Goal: Task Accomplishment & Management: Manage account settings

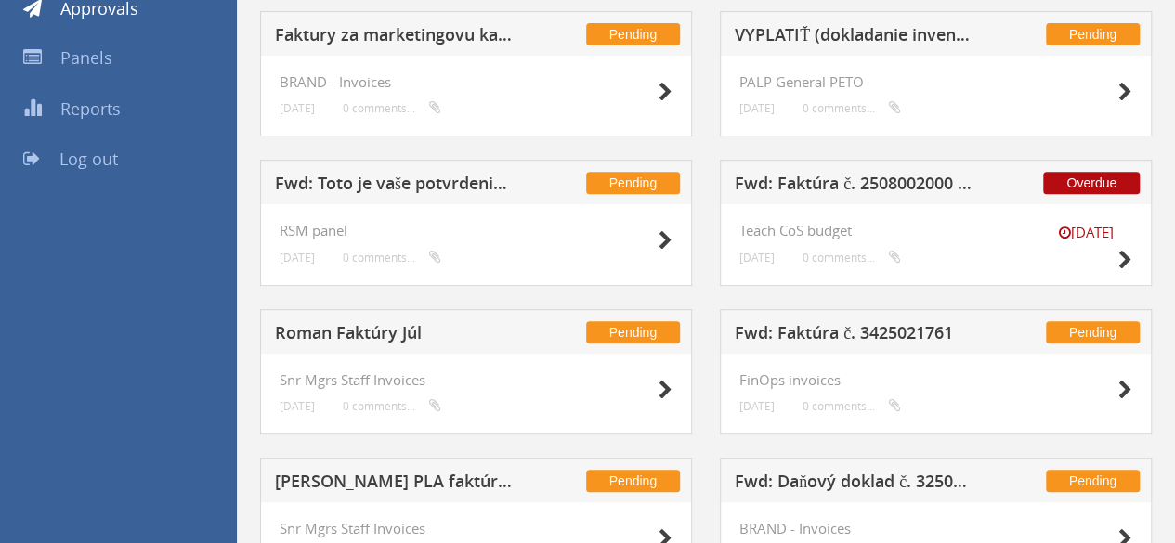
scroll to position [101, 0]
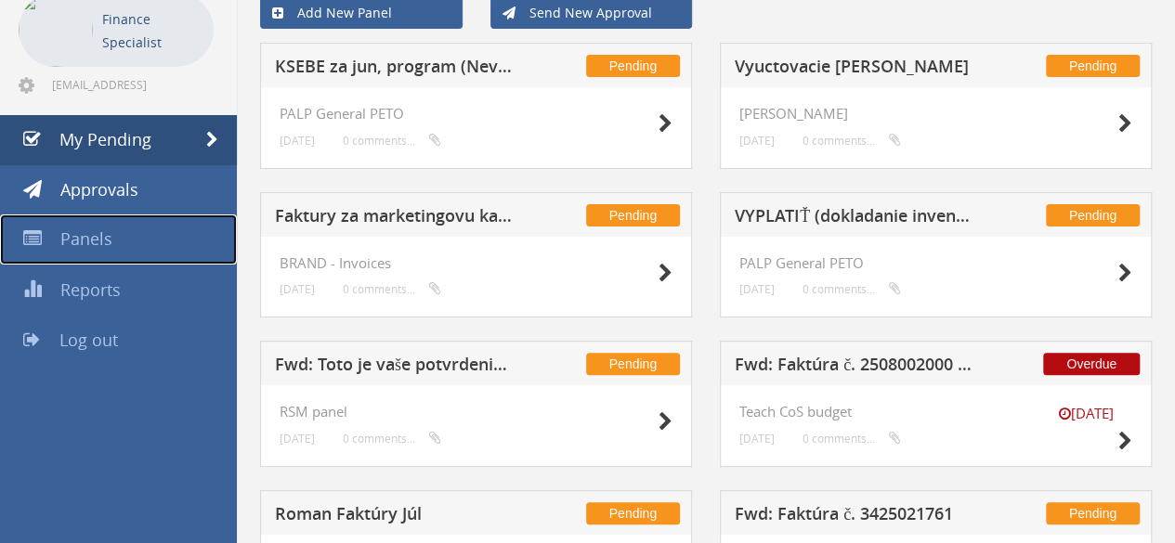
click at [119, 246] on link "Panels" at bounding box center [118, 240] width 237 height 50
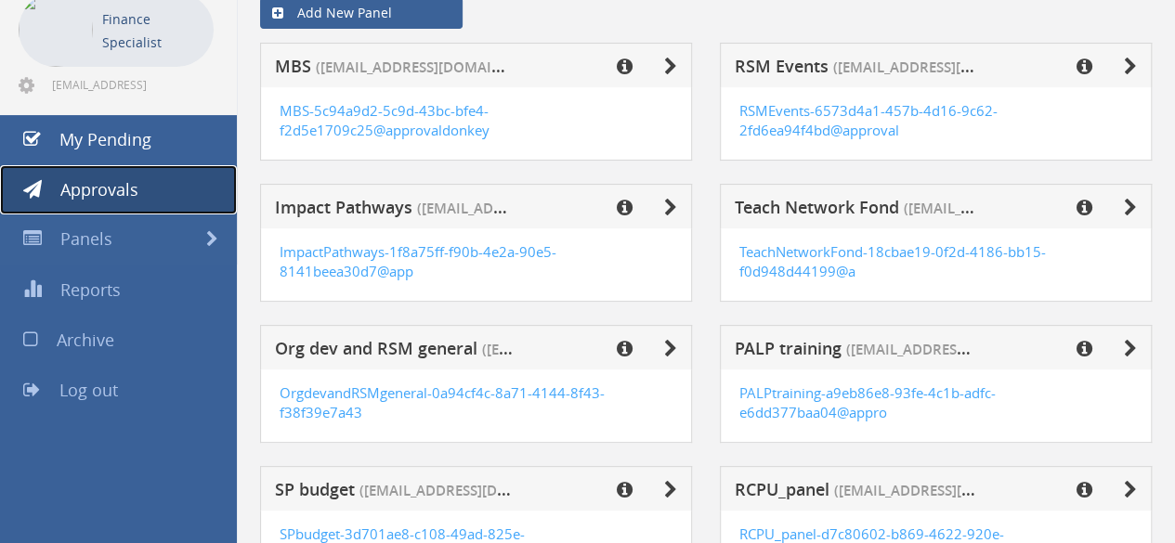
click at [94, 199] on span "Approvals" at bounding box center [99, 189] width 78 height 22
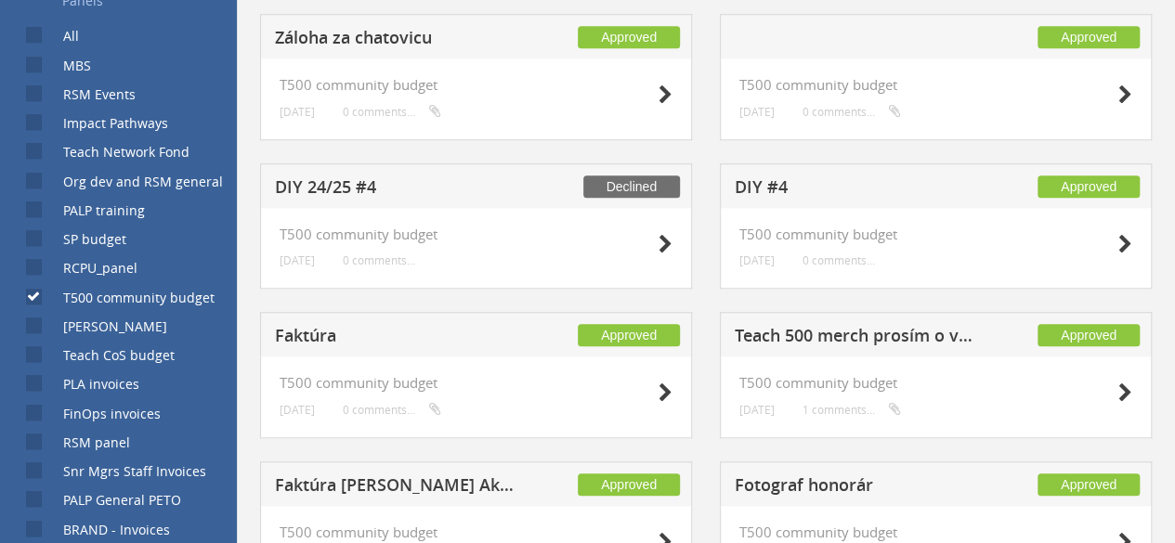
scroll to position [604, 0]
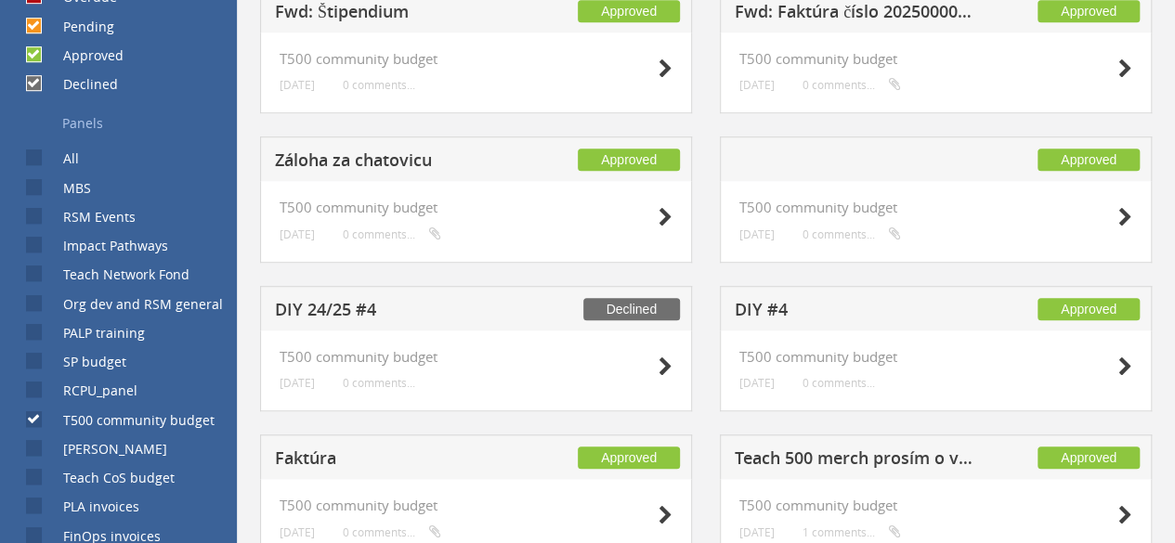
click at [30, 161] on input "All" at bounding box center [32, 158] width 12 height 12
checkbox input "true"
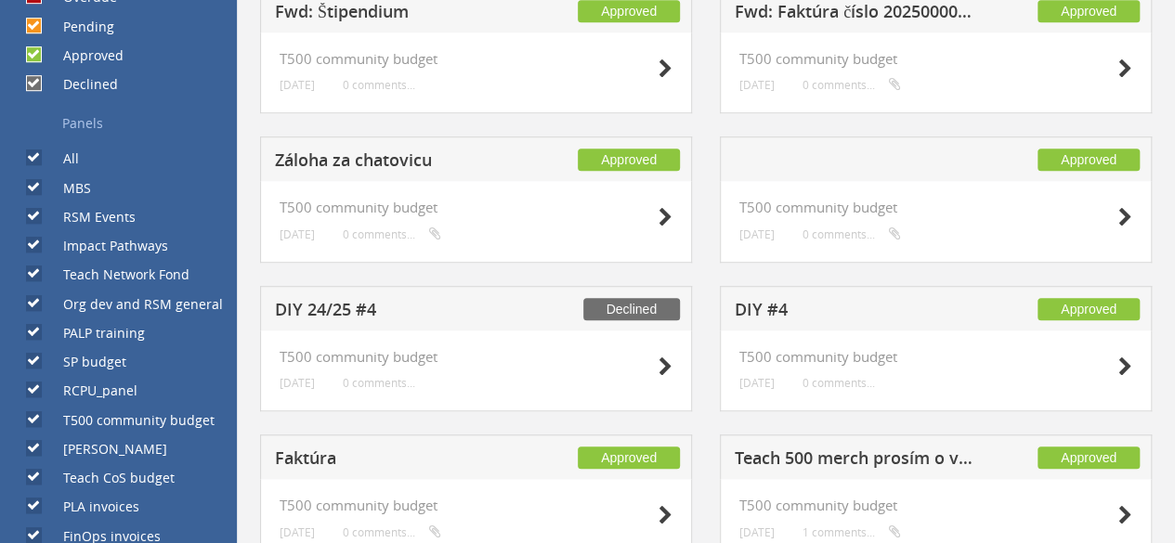
checkbox input "true"
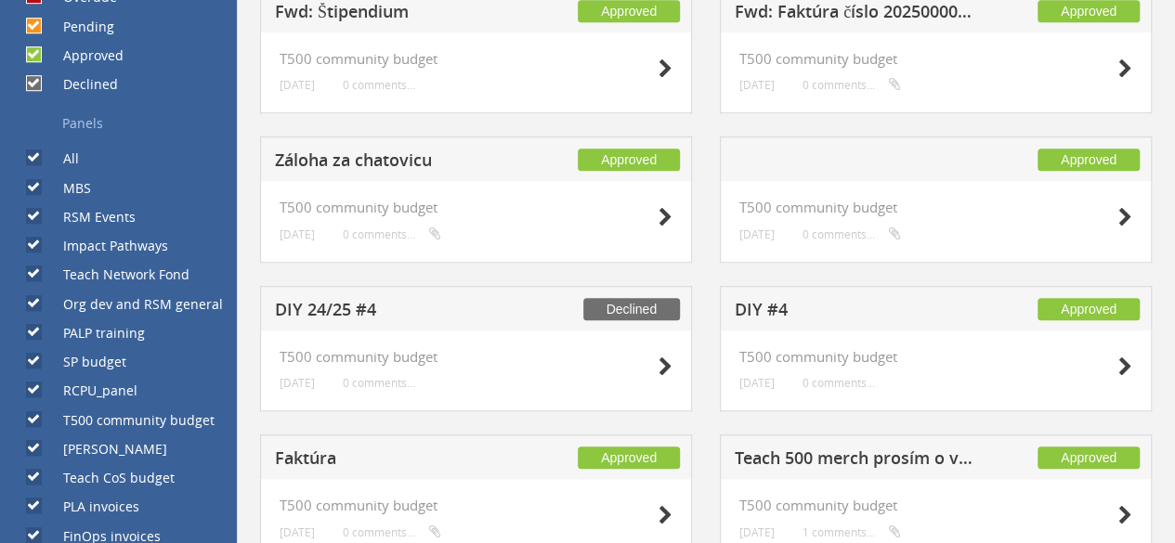
checkbox input "true"
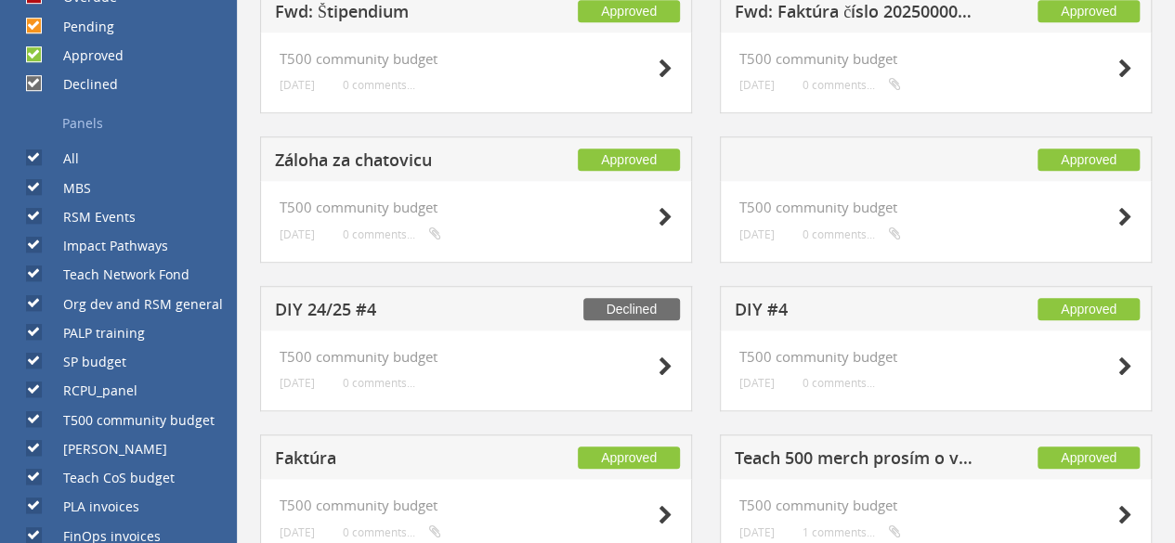
checkbox input "true"
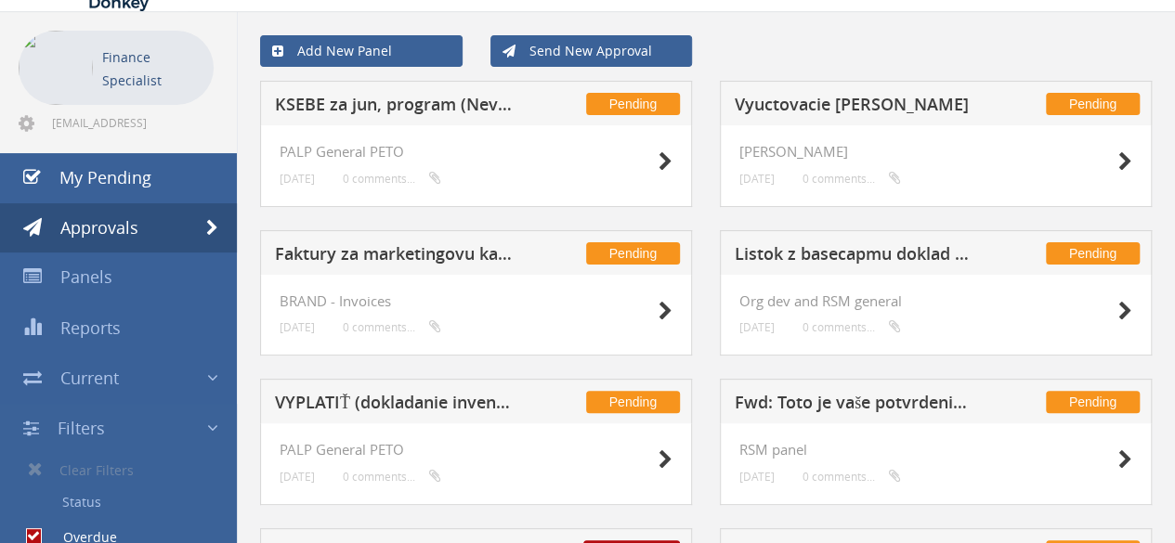
scroll to position [0, 0]
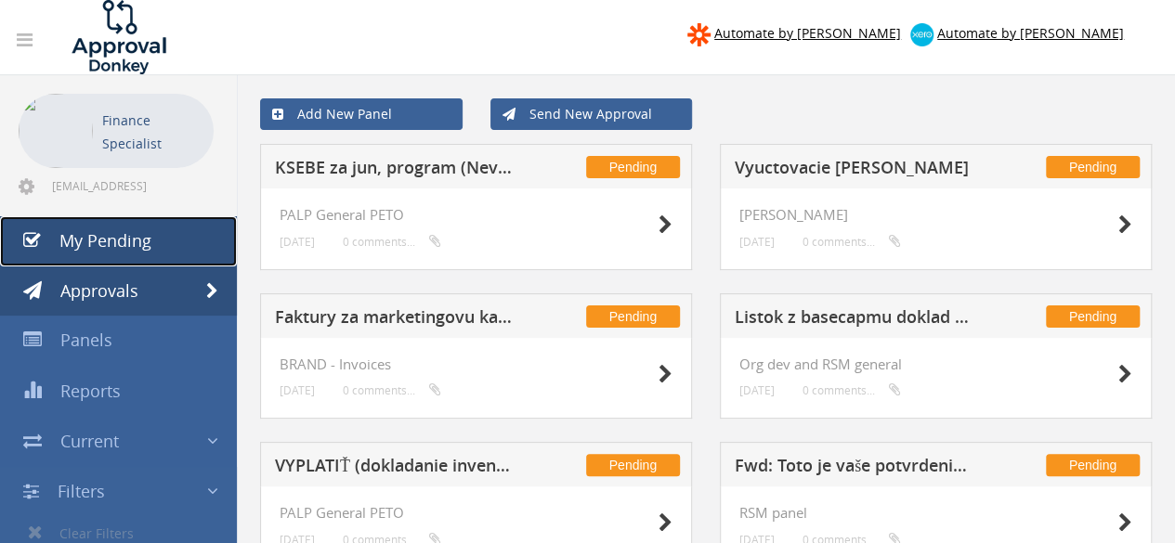
click at [102, 234] on span "My Pending" at bounding box center [105, 240] width 92 height 22
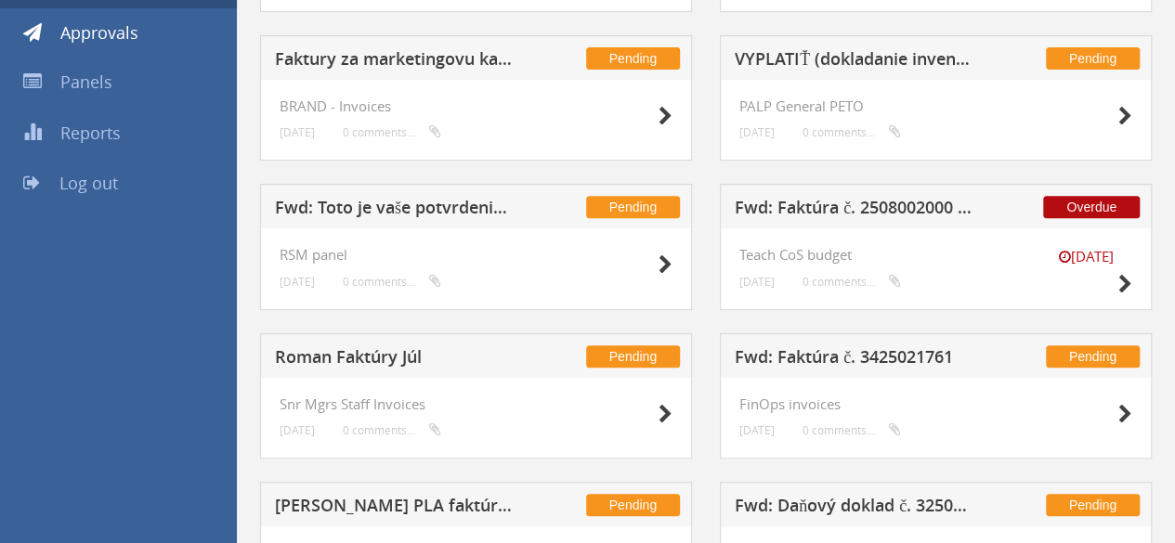
scroll to position [380, 0]
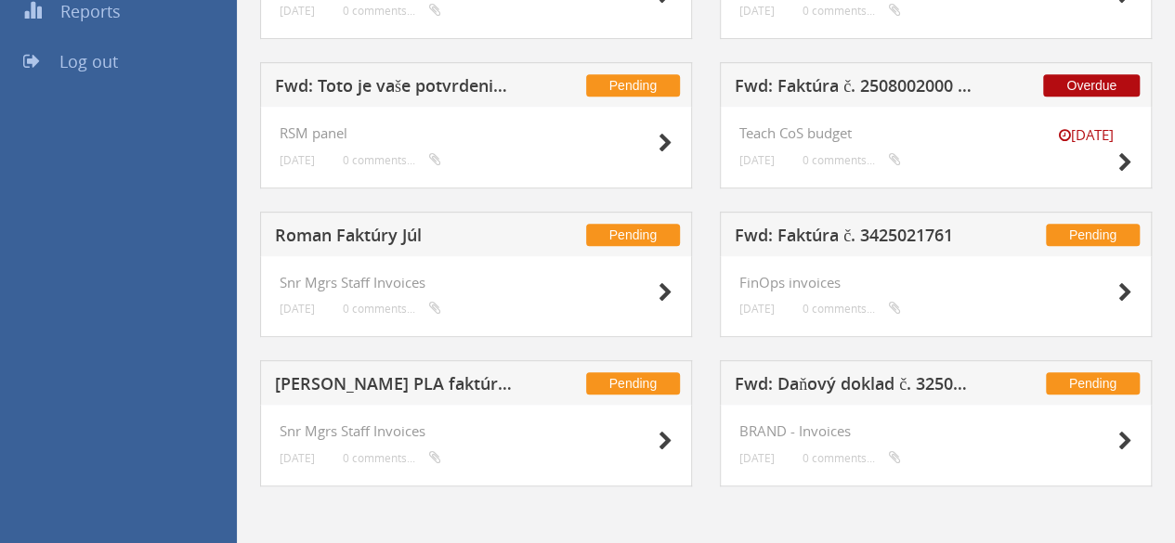
click at [872, 375] on h5 "Fwd: Daňový doklad č. 325010374" at bounding box center [855, 386] width 241 height 23
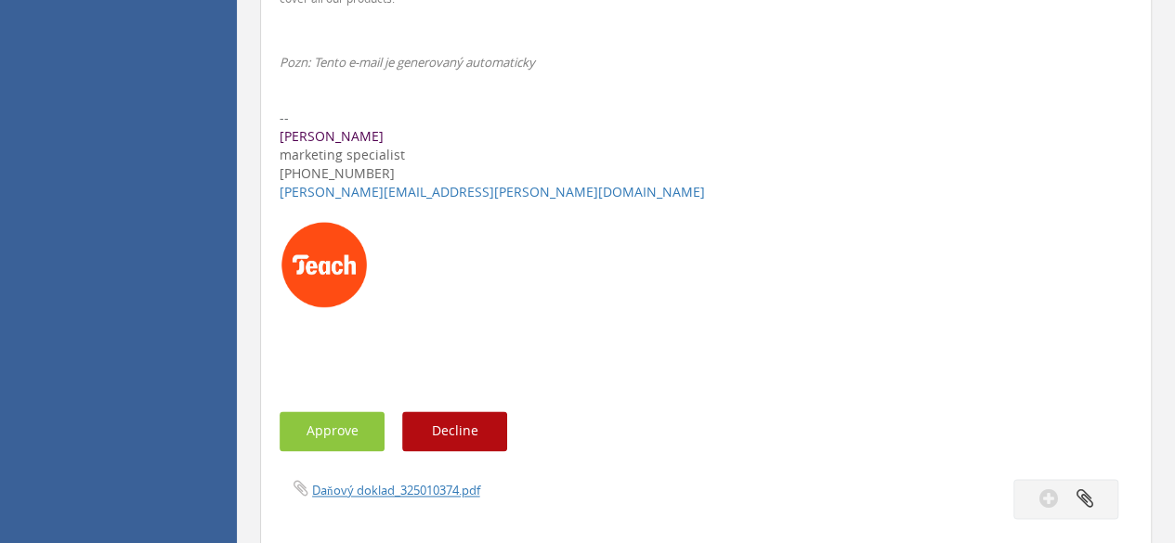
scroll to position [1207, 0]
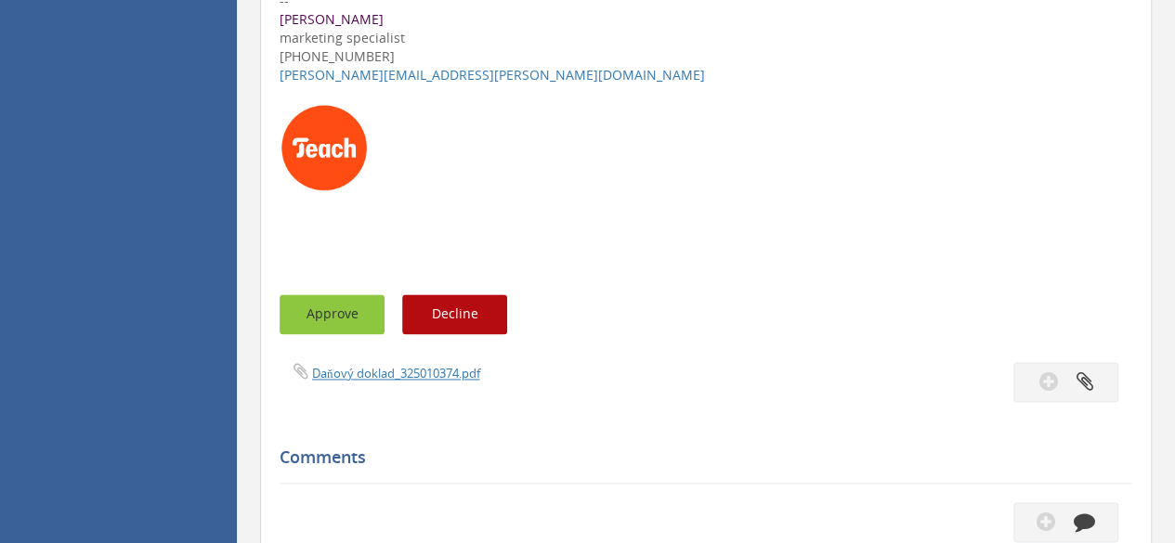
click at [341, 305] on button "Approve" at bounding box center [332, 314] width 105 height 40
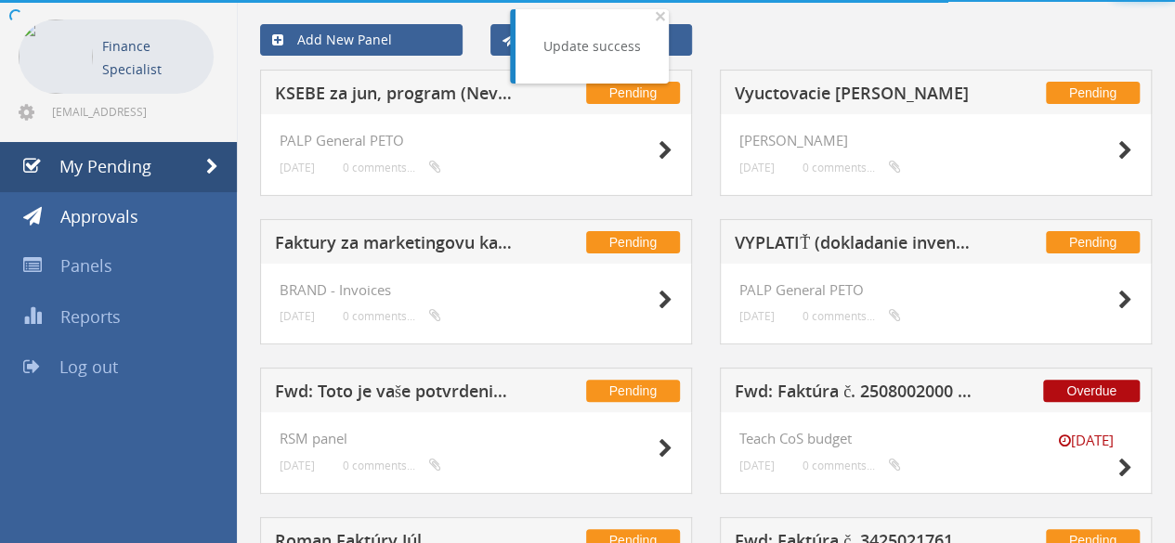
scroll to position [380, 0]
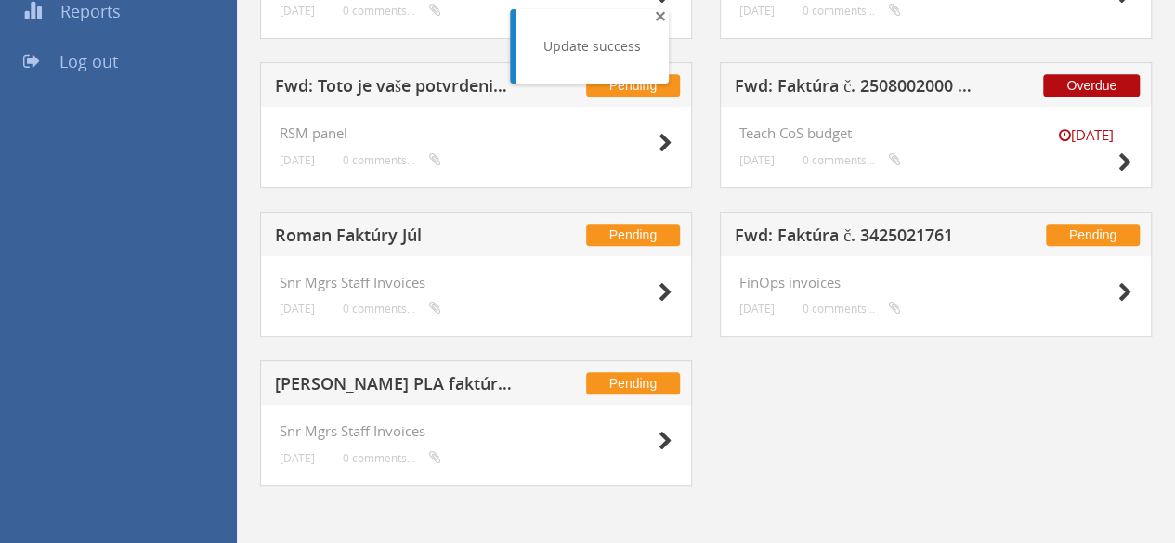
click at [657, 16] on span "×" at bounding box center [660, 16] width 11 height 26
click at [342, 234] on h5 "Roman Faktúry Júl" at bounding box center [395, 238] width 241 height 23
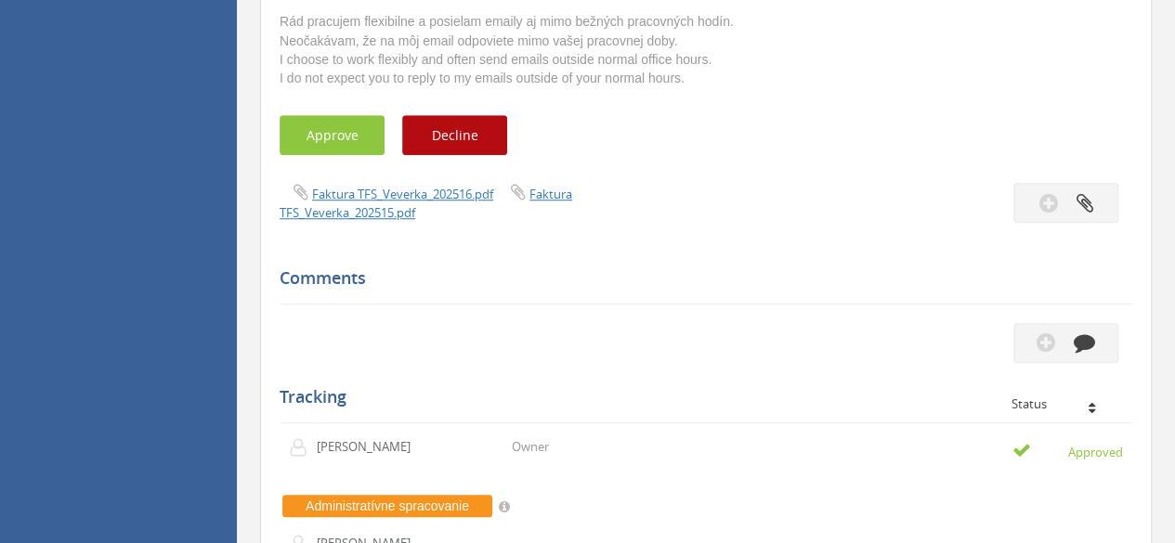
scroll to position [658, 0]
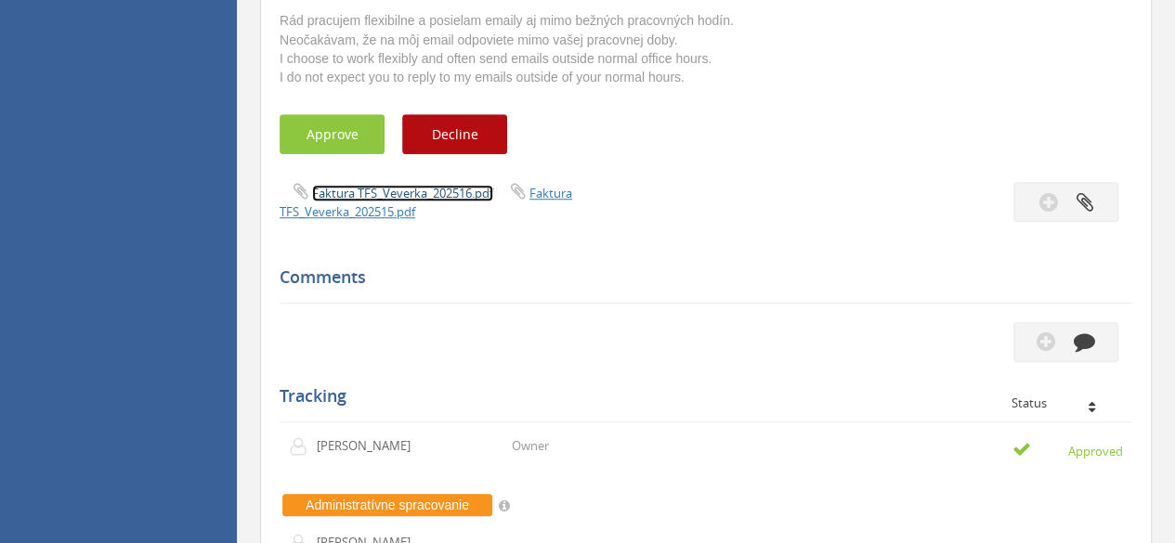
click at [387, 188] on link "Faktura TFS_Veverka_202516.pdf" at bounding box center [402, 193] width 181 height 17
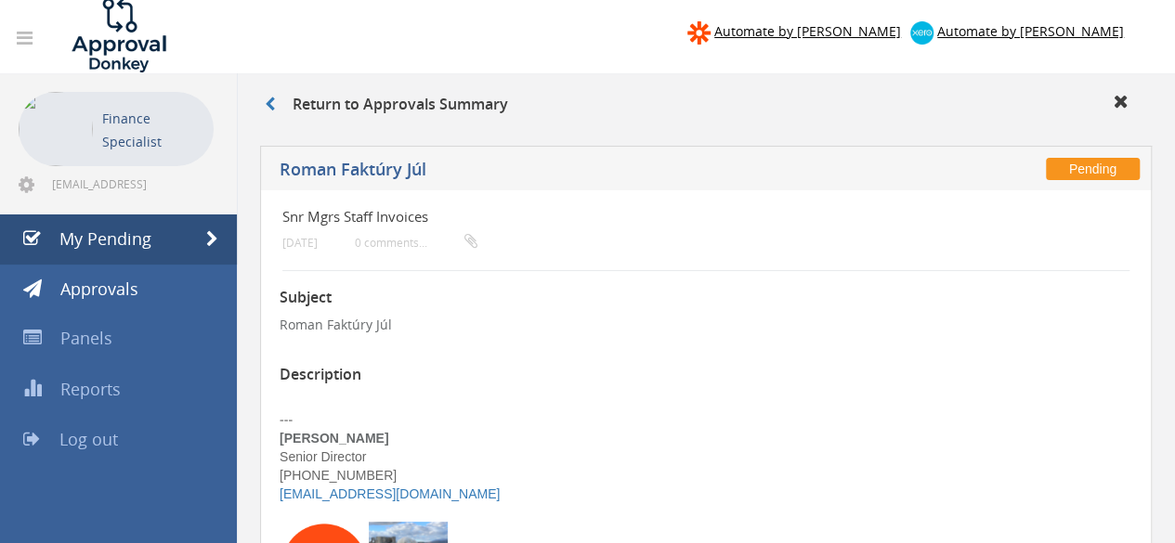
scroll to position [0, 0]
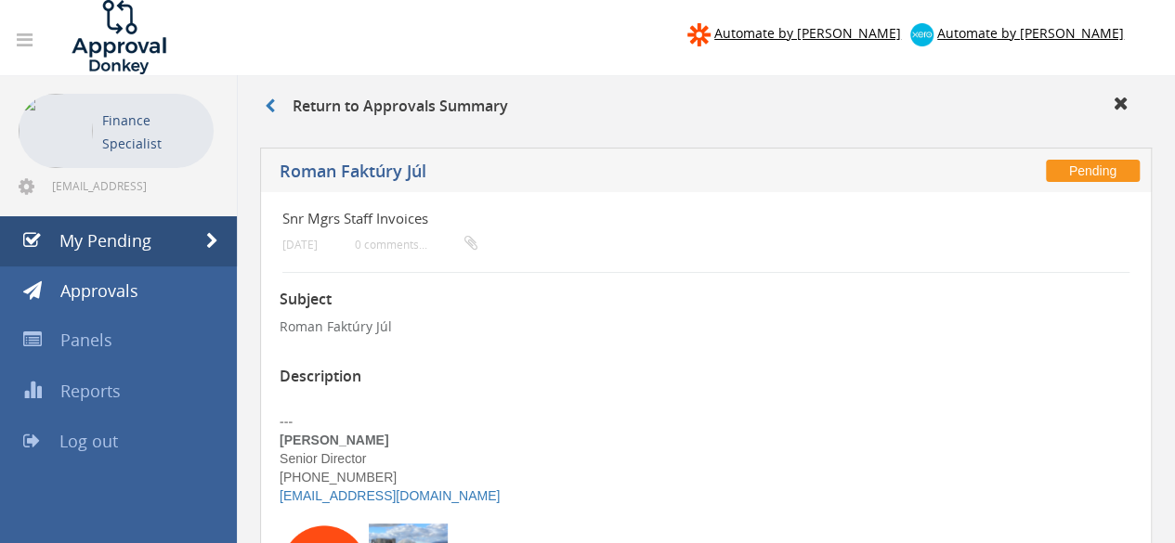
click at [261, 103] on div "Return to Approvals Summary" at bounding box center [706, 109] width 910 height 31
click at [273, 104] on icon at bounding box center [270, 105] width 10 height 15
click at [160, 244] on link "My Pending" at bounding box center [118, 241] width 237 height 50
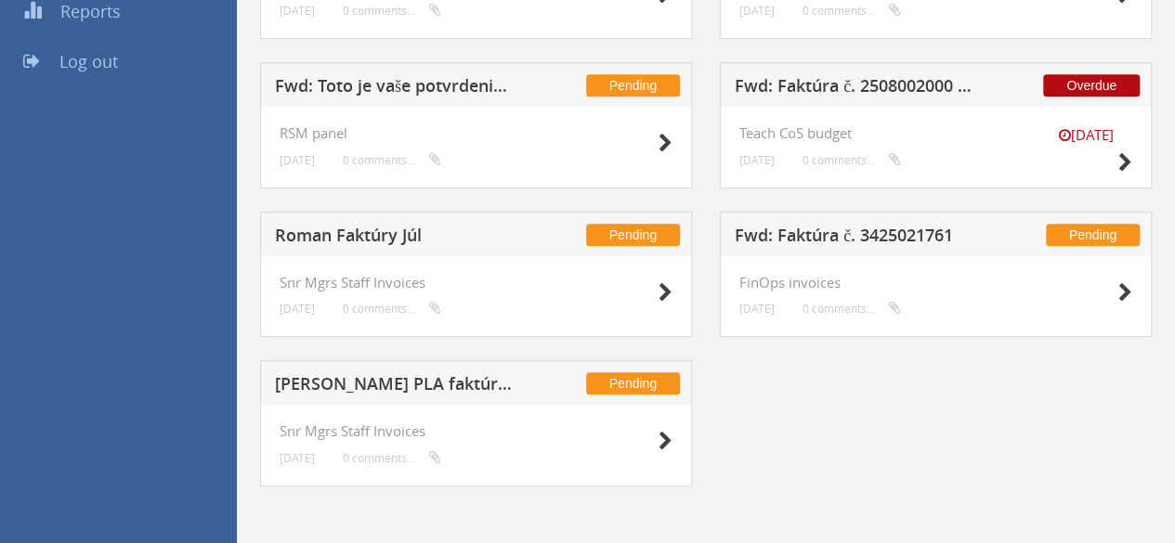
click at [364, 233] on h5 "Roman Faktúry Júl" at bounding box center [395, 238] width 241 height 23
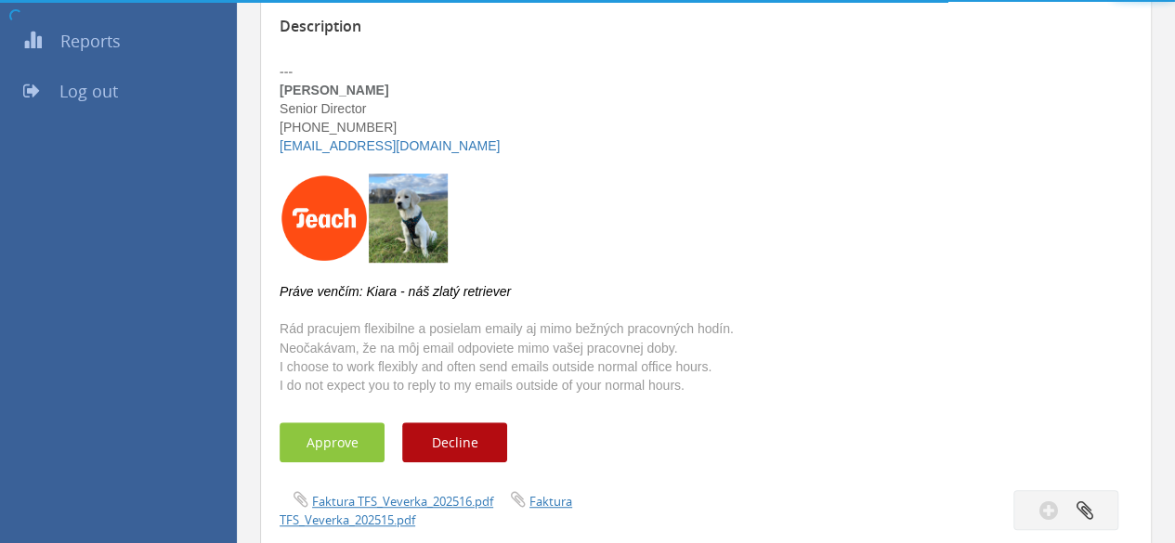
scroll to position [380, 0]
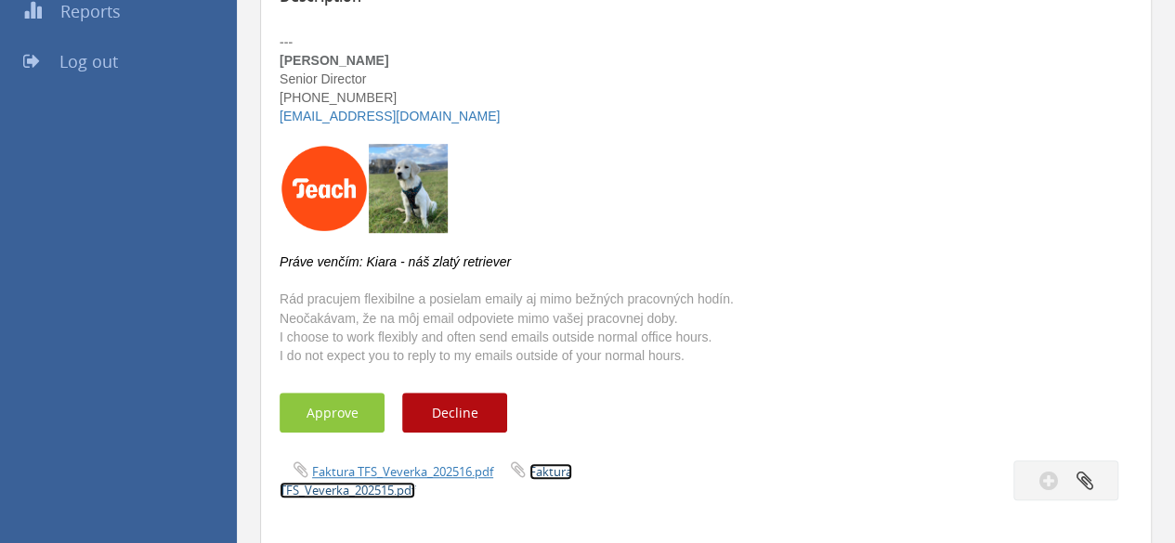
click at [378, 493] on link "Faktura TFS_Veverka_202515.pdf" at bounding box center [426, 480] width 293 height 35
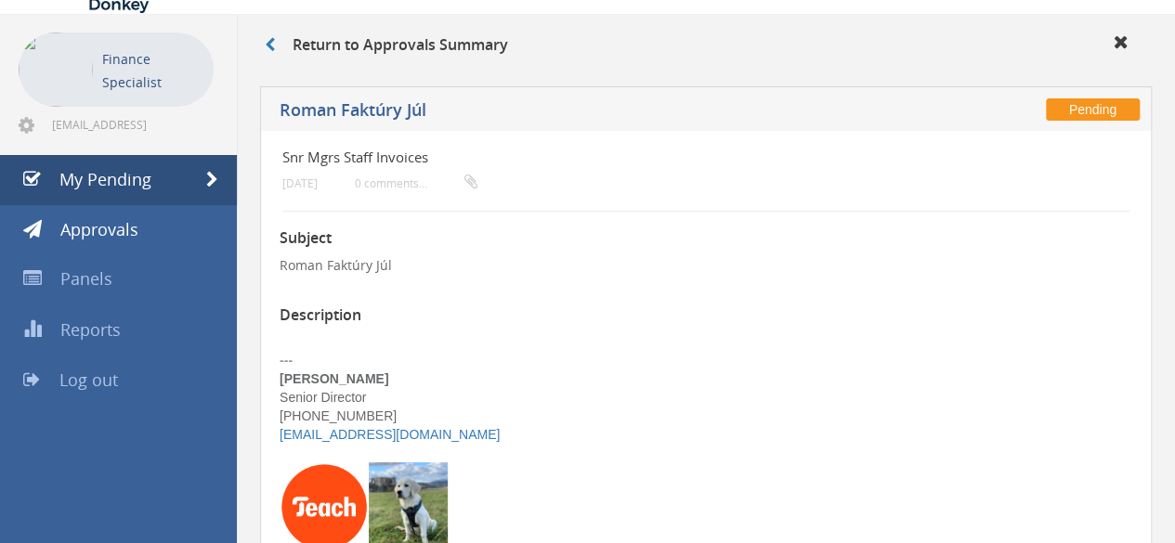
scroll to position [0, 0]
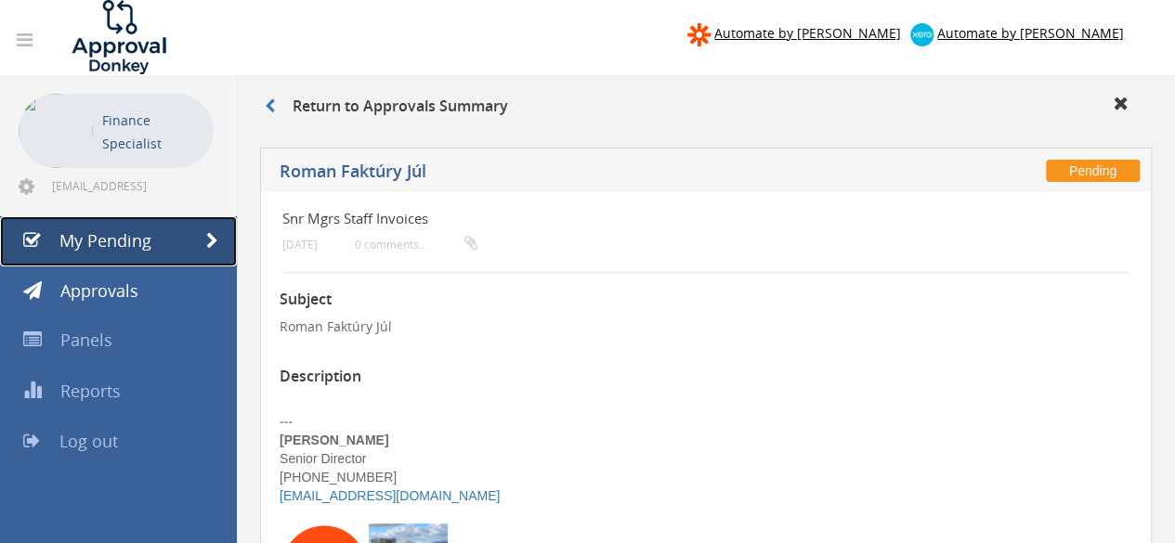
click at [142, 248] on span "My Pending" at bounding box center [105, 240] width 92 height 22
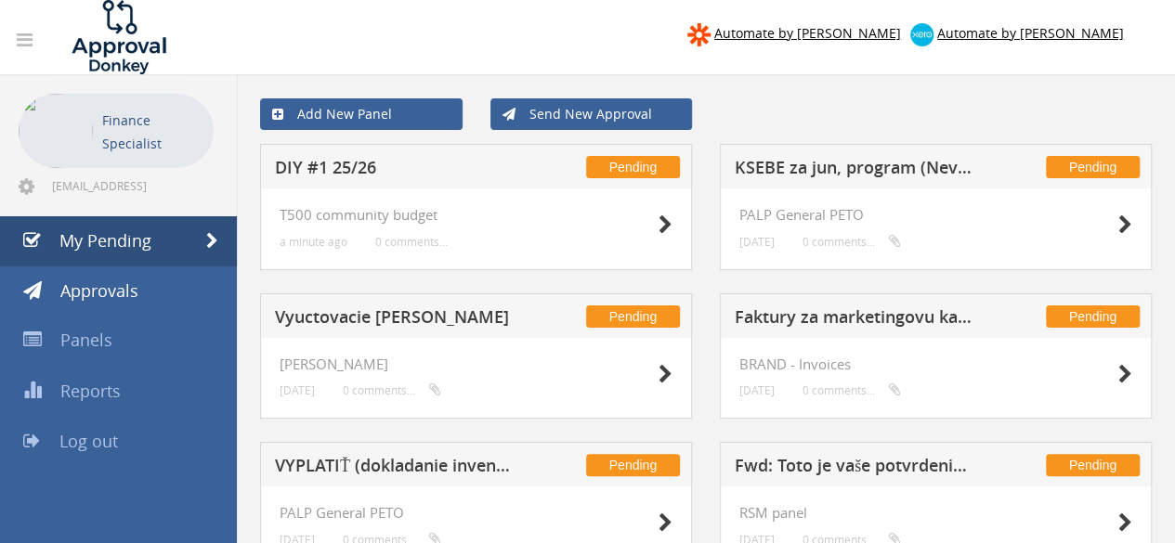
click at [321, 159] on h5 "DIY #1 25/26" at bounding box center [395, 170] width 241 height 23
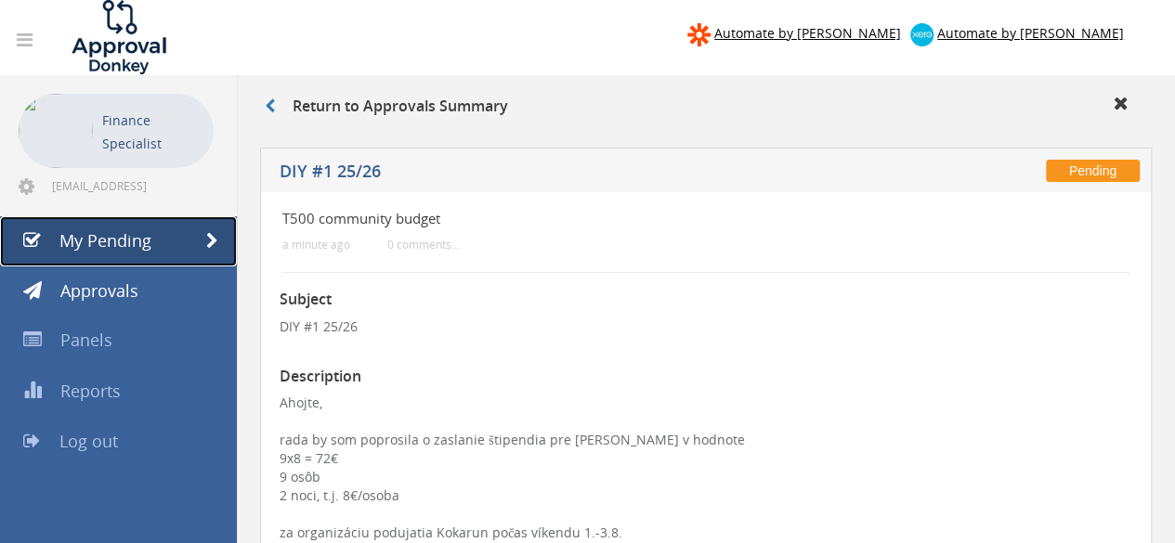
click at [127, 246] on span "My Pending" at bounding box center [105, 240] width 92 height 22
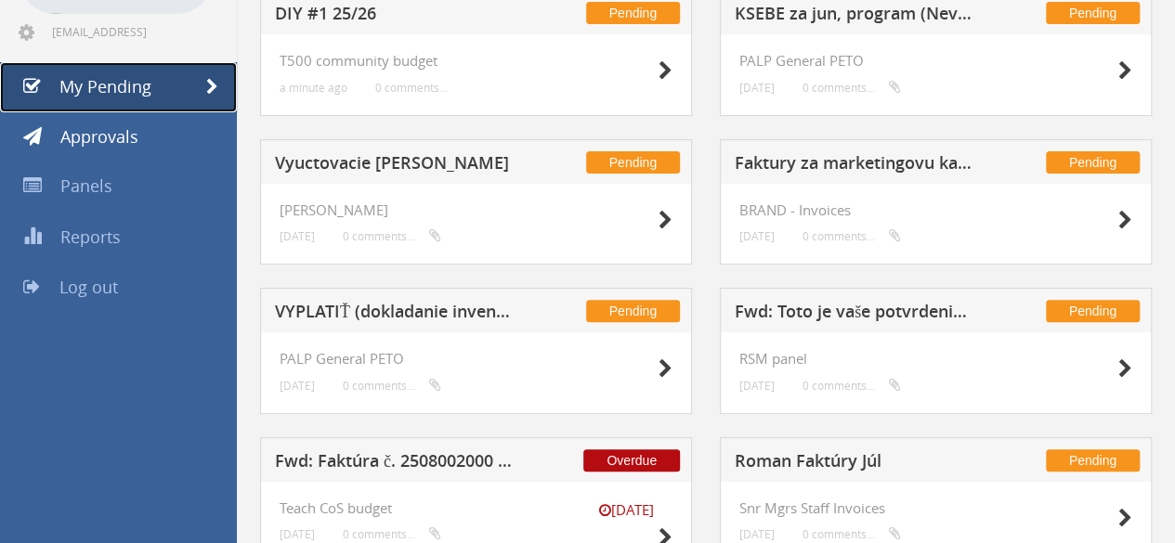
scroll to position [371, 0]
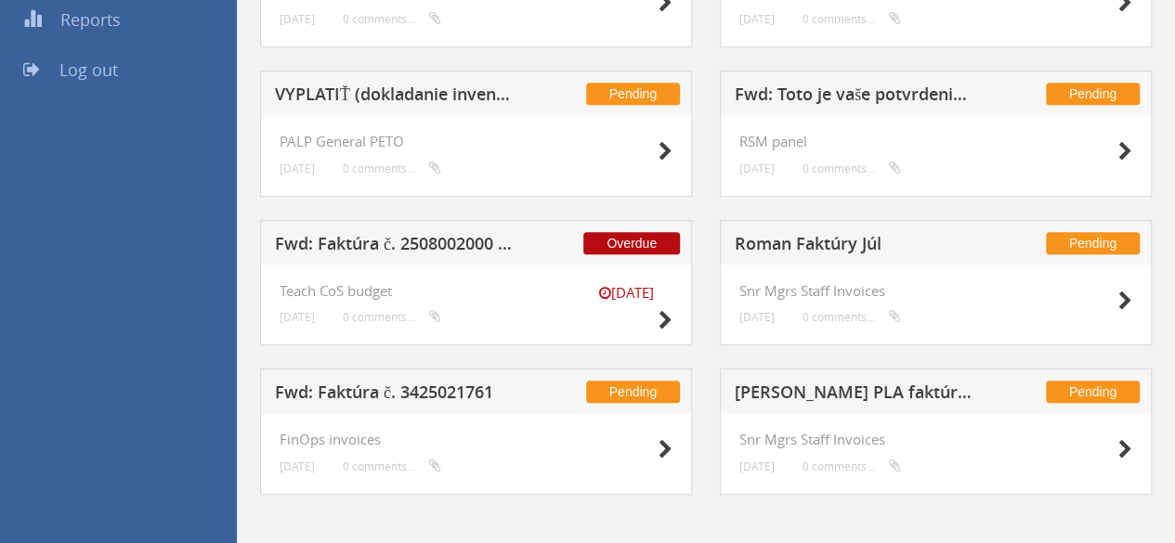
click at [416, 380] on div "Pending Fwd: Faktúra č. 3425021761" at bounding box center [476, 391] width 432 height 45
click at [404, 398] on h5 "Fwd: Faktúra č. 3425021761" at bounding box center [395, 395] width 241 height 23
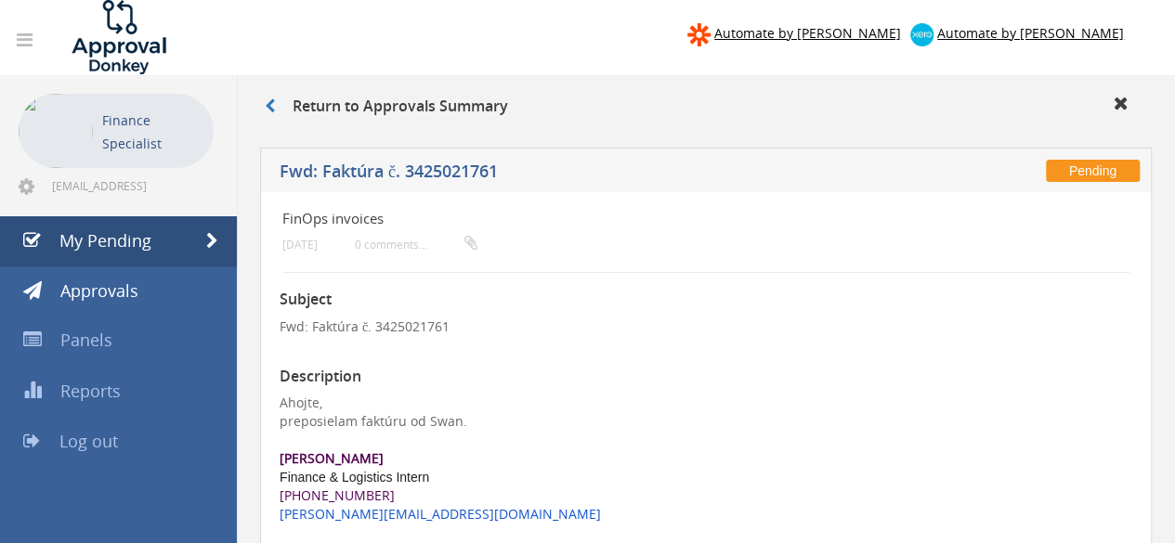
scroll to position [186, 0]
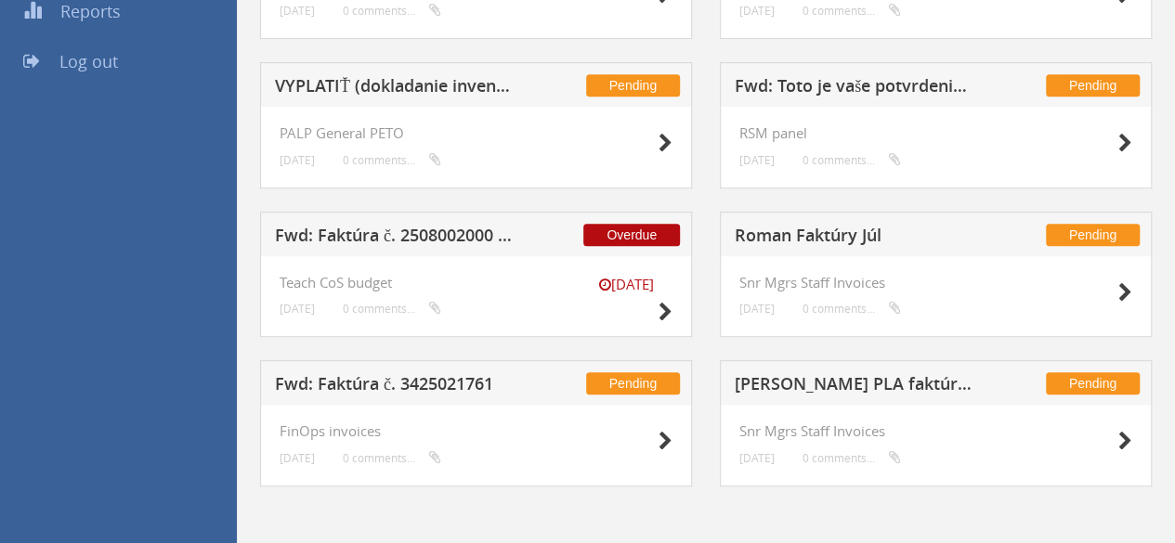
scroll to position [287, 0]
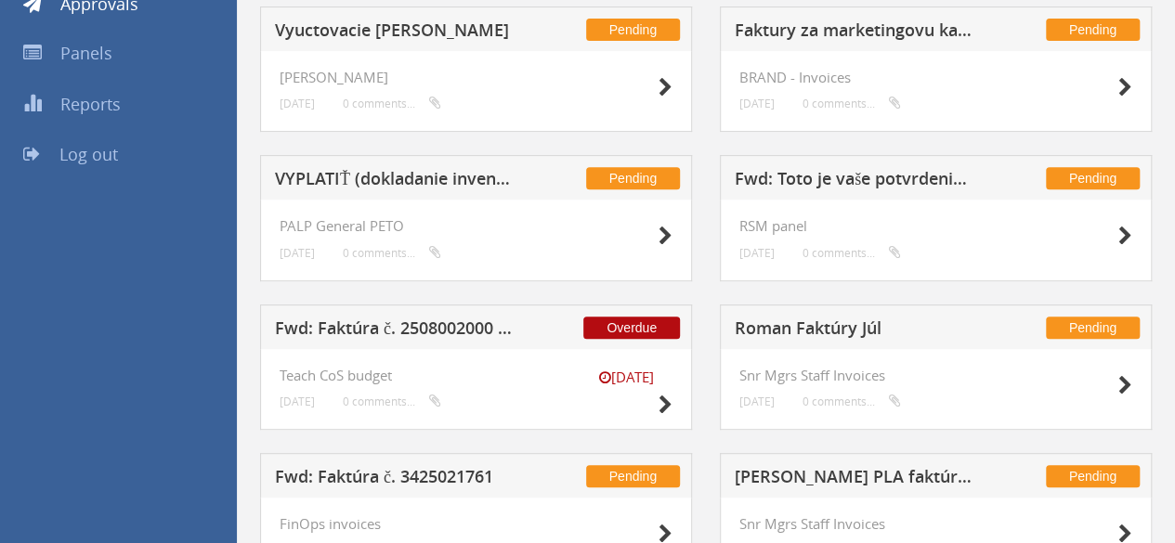
click at [884, 177] on h5 "Fwd: Toto je vaše potvrdenie o zaplatení" at bounding box center [855, 181] width 241 height 23
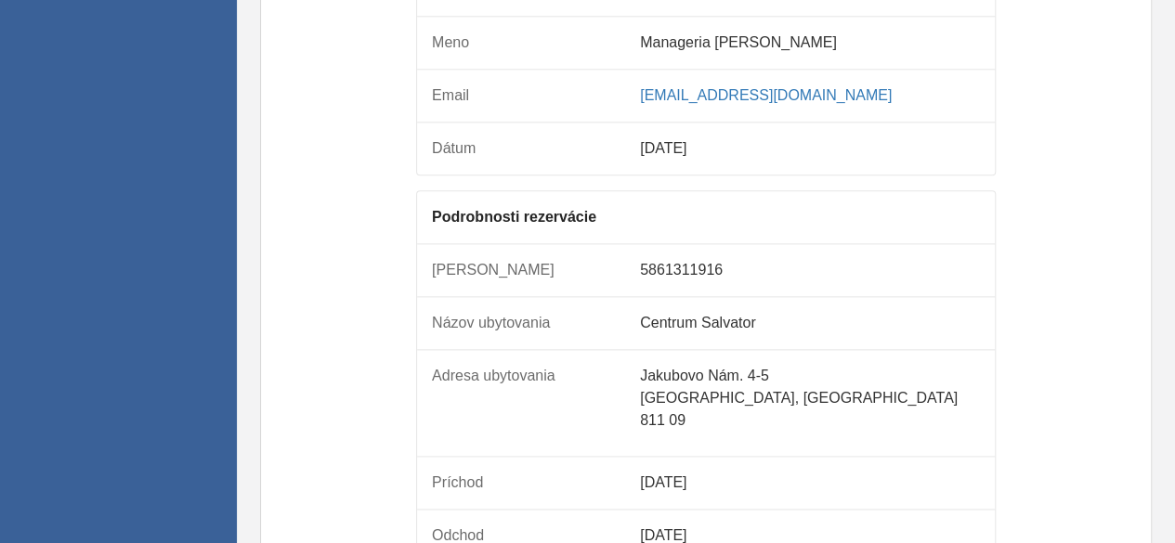
scroll to position [844, 0]
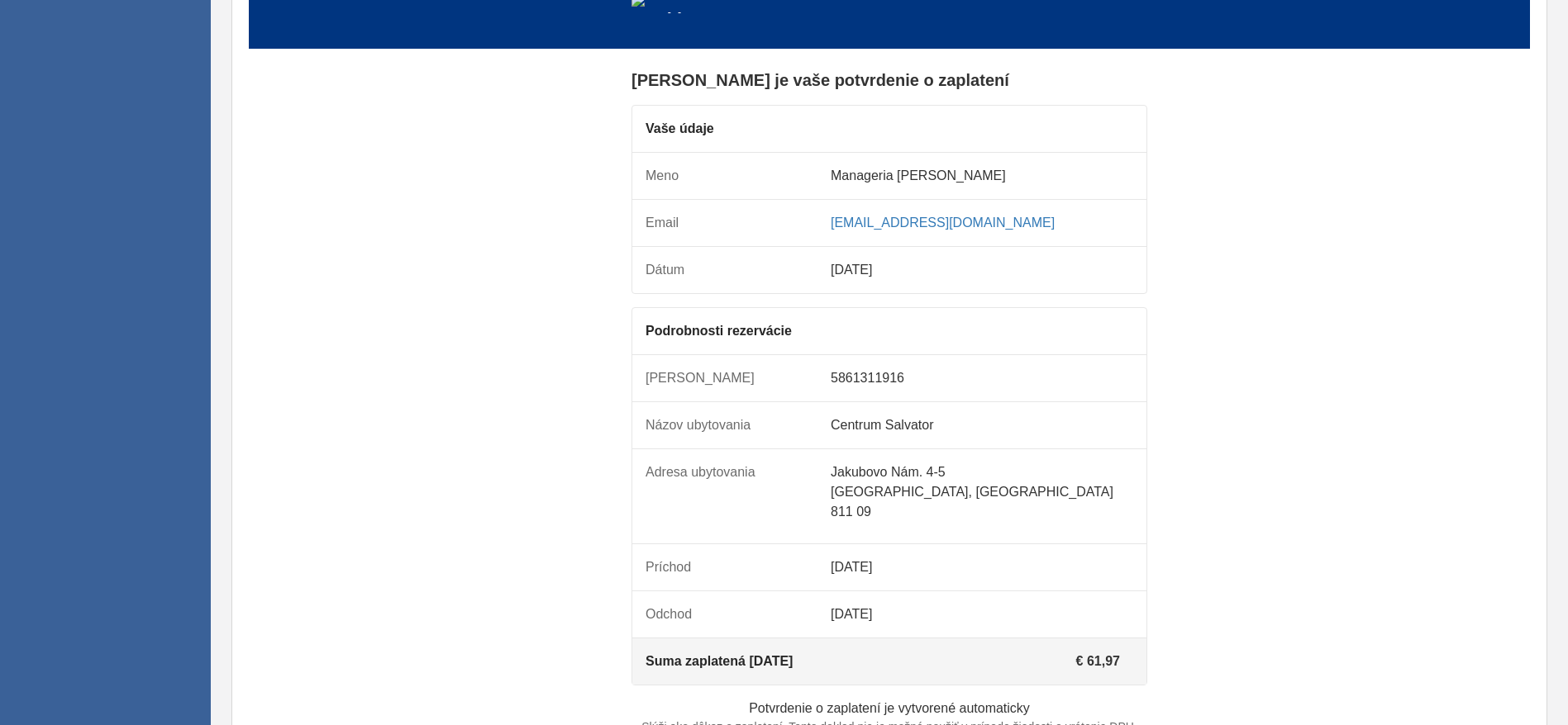
drag, startPoint x: 1055, startPoint y: 34, endPoint x: 500, endPoint y: 517, distance: 735.7
click at [474, 482] on td "[PERSON_NAME] je vaše potvrdenie o zaplatení Vaše údaje Meno" at bounding box center [889, 431] width 1281 height 724
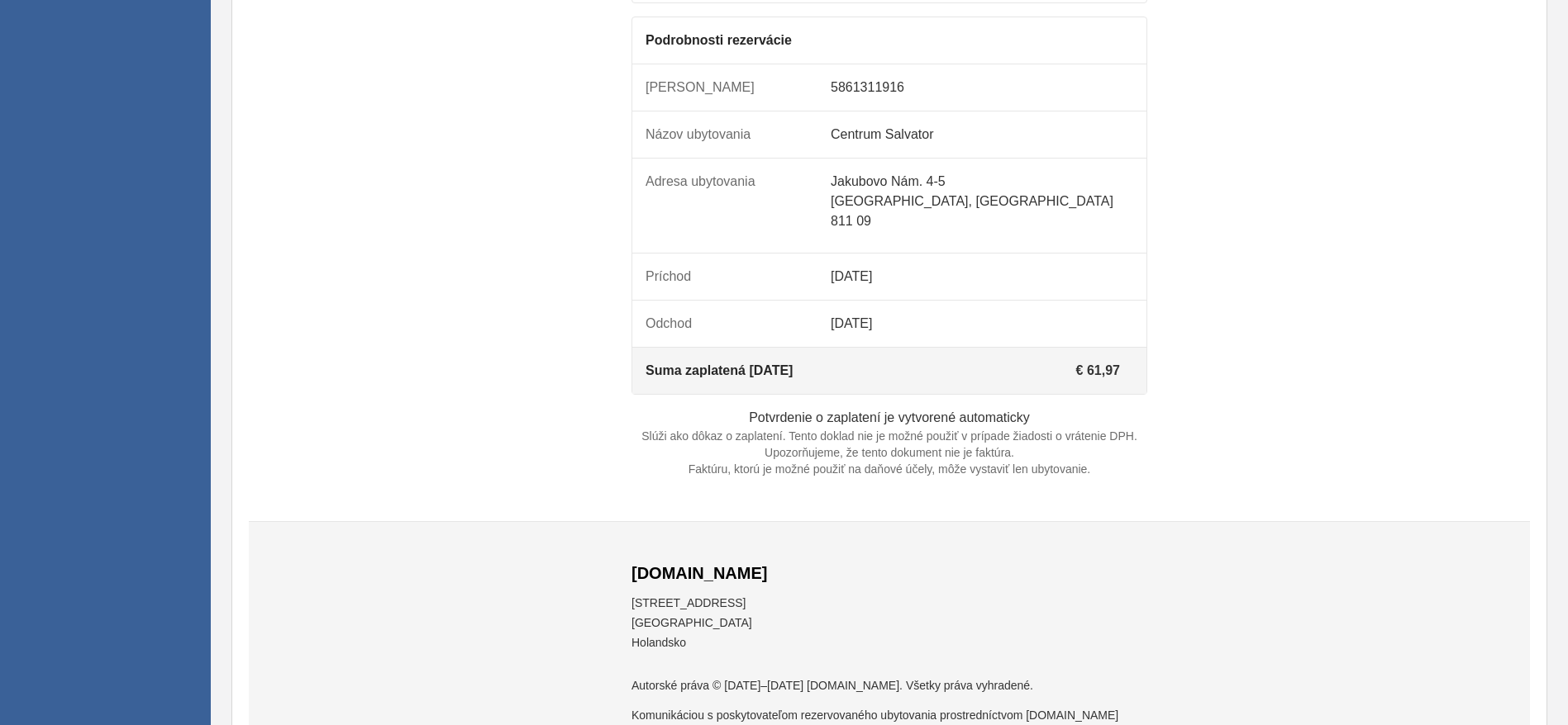
scroll to position [752, 0]
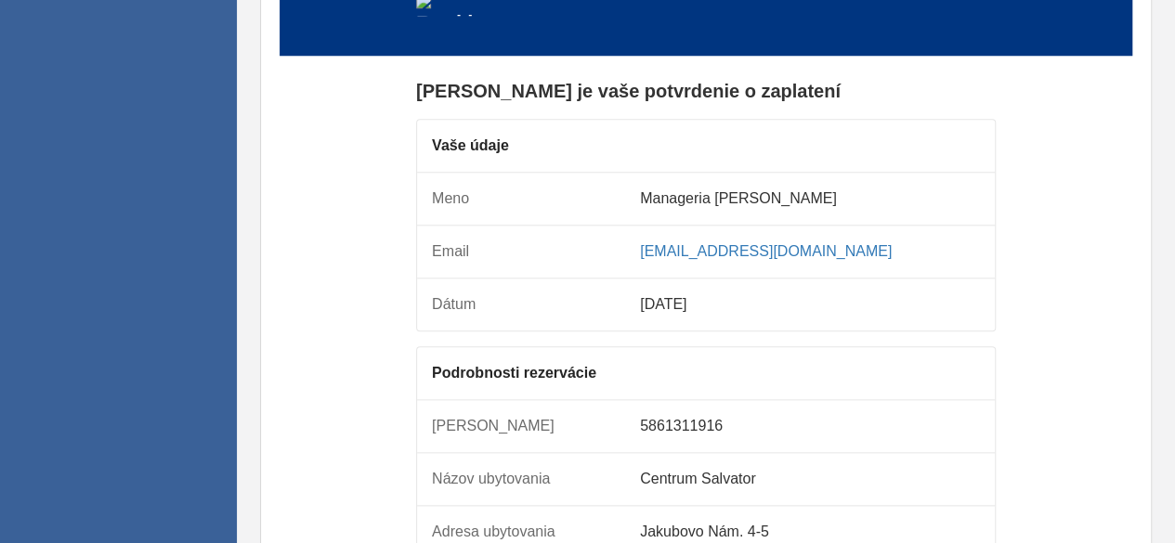
drag, startPoint x: 1750, startPoint y: 0, endPoint x: 373, endPoint y: 317, distance: 1413.1
click at [373, 317] on td "[PERSON_NAME] je vaše potvrdenie o zaplatení Vaše údaje Meno" at bounding box center [706, 485] width 852 height 814
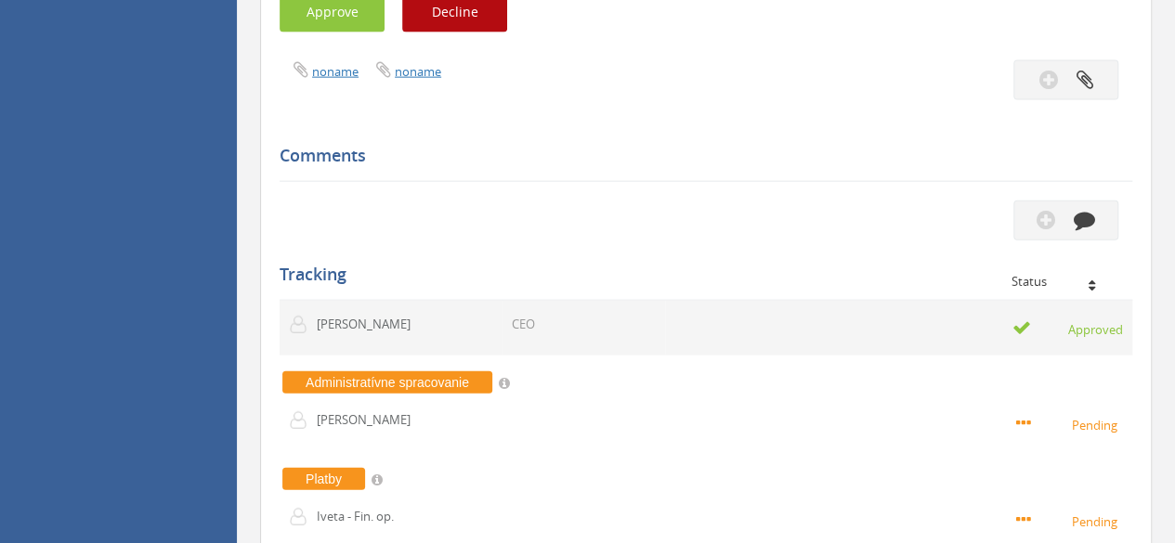
scroll to position [1866, 0]
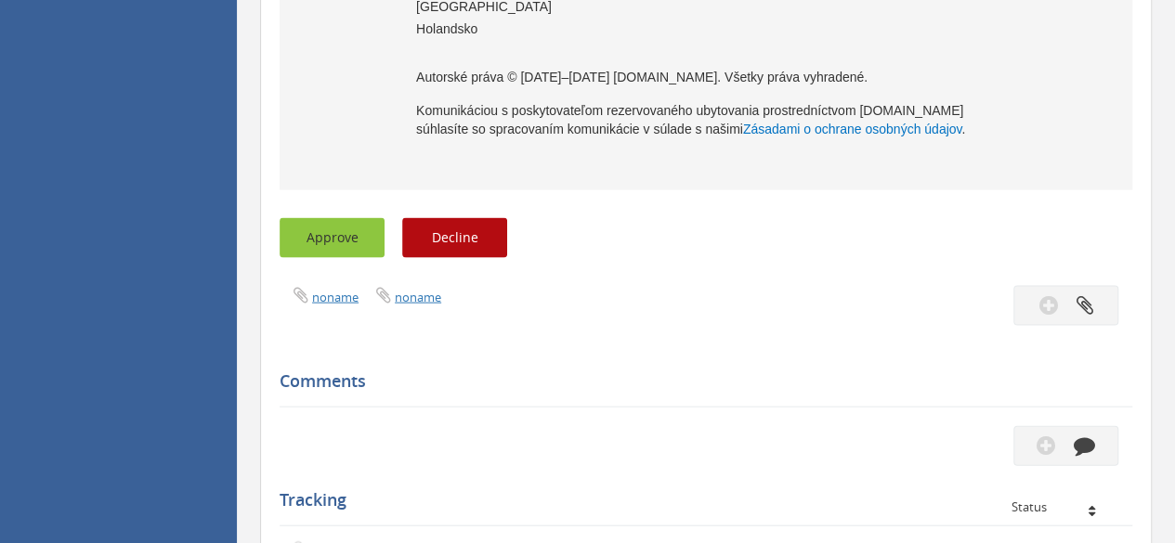
click at [323, 258] on button "Approve" at bounding box center [332, 238] width 105 height 40
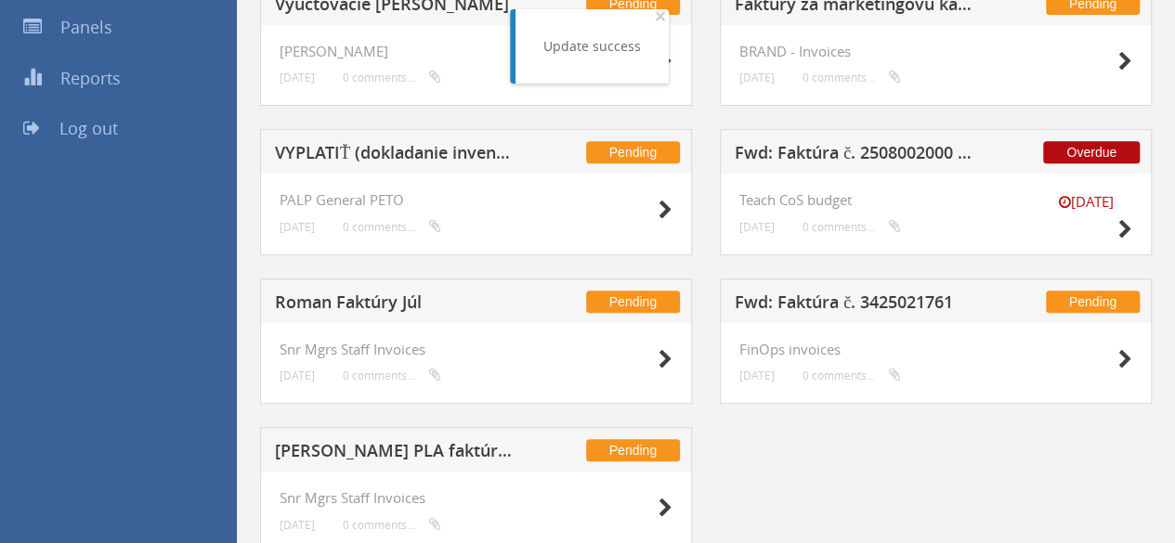
scroll to position [287, 0]
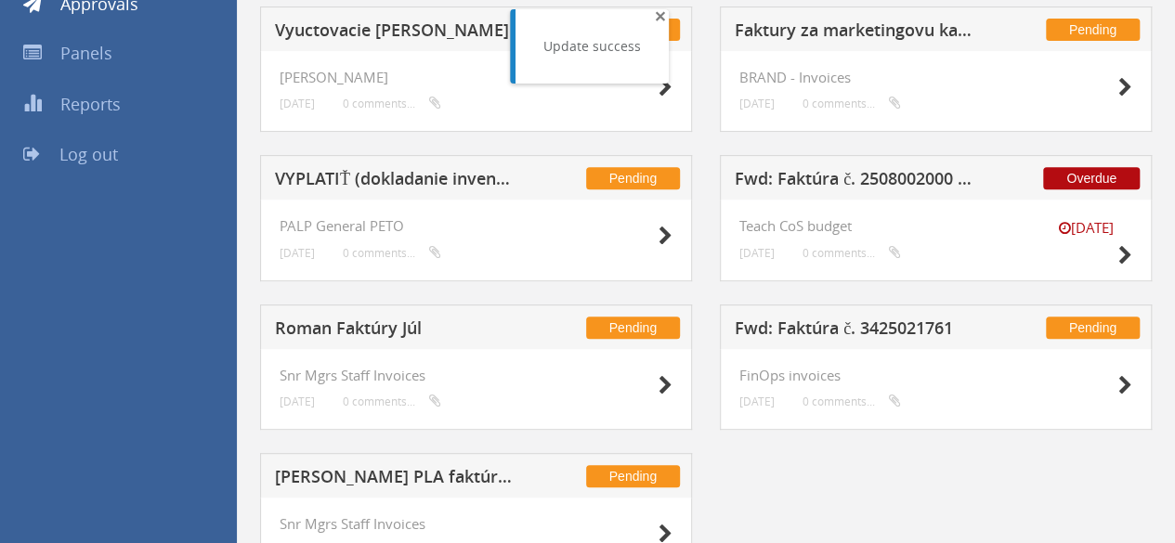
drag, startPoint x: 654, startPoint y: 23, endPoint x: 646, endPoint y: 48, distance: 26.2
click at [655, 23] on span "×" at bounding box center [660, 16] width 11 height 26
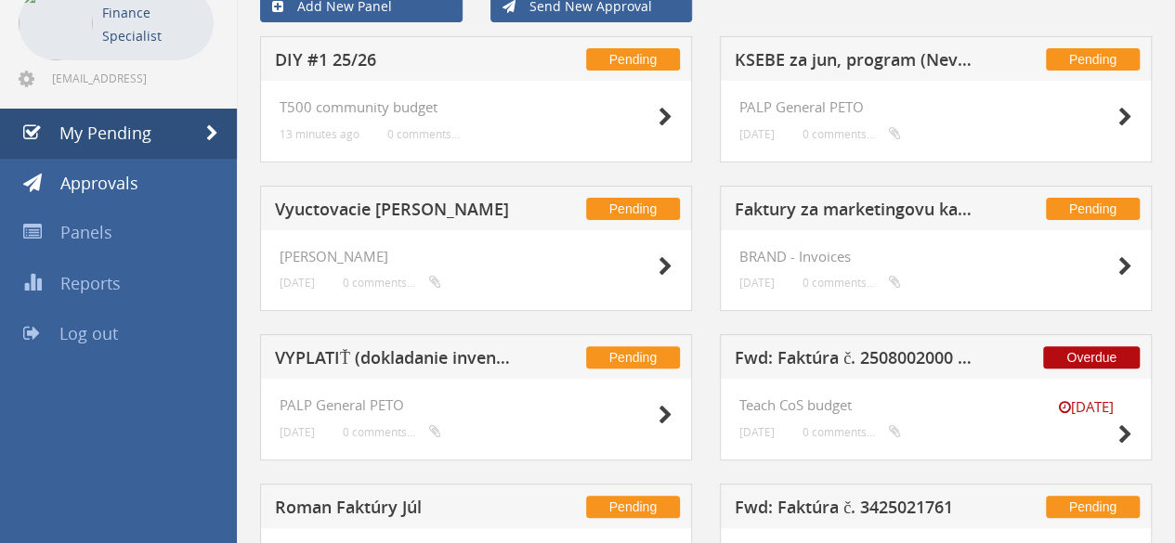
scroll to position [101, 0]
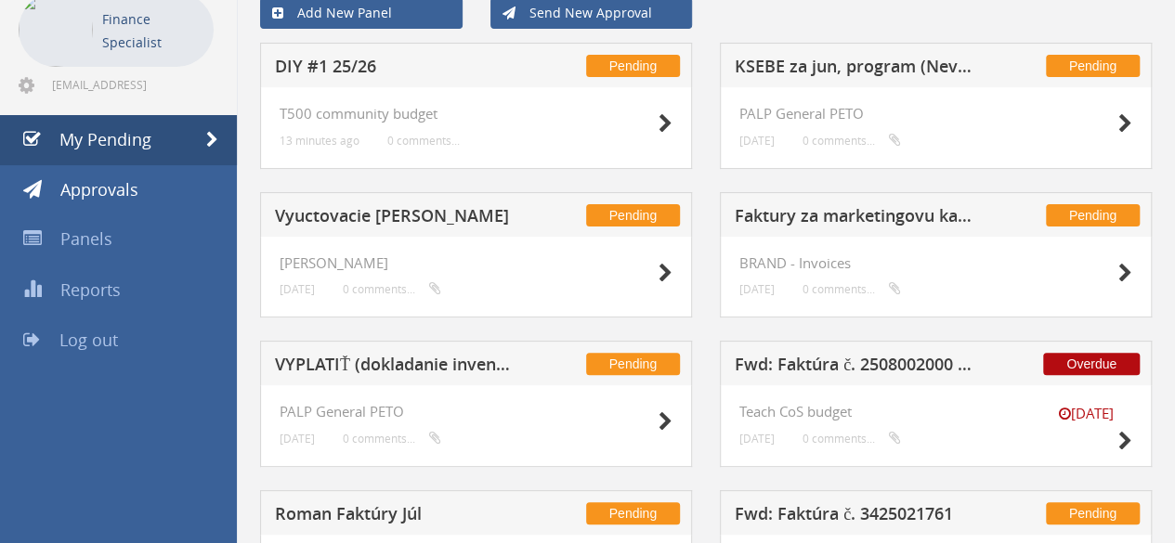
click at [885, 216] on h5 "Faktury za marketingovu kampan na evidenciu" at bounding box center [855, 218] width 241 height 23
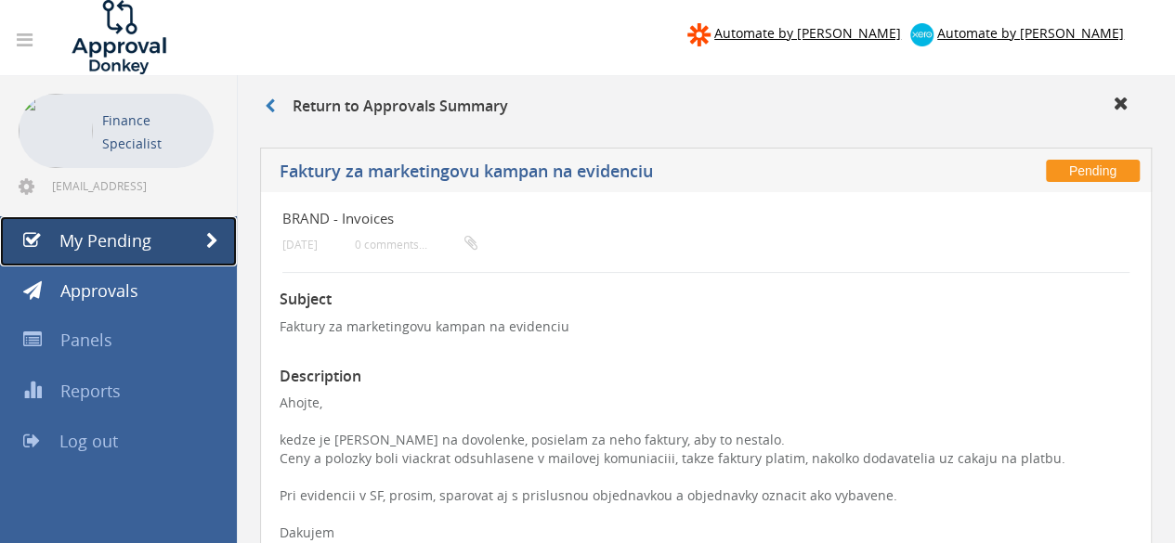
click at [150, 254] on link "My Pending" at bounding box center [118, 241] width 237 height 50
